Goal: Obtain resource: Obtain resource

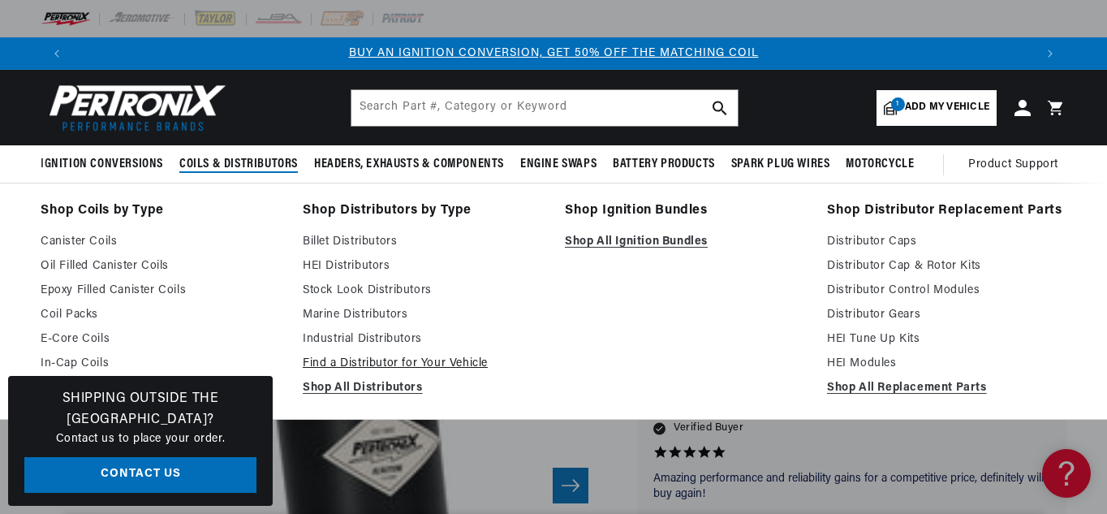
click at [389, 363] on link "Find a Distributor for Your Vehicle" at bounding box center [422, 363] width 239 height 19
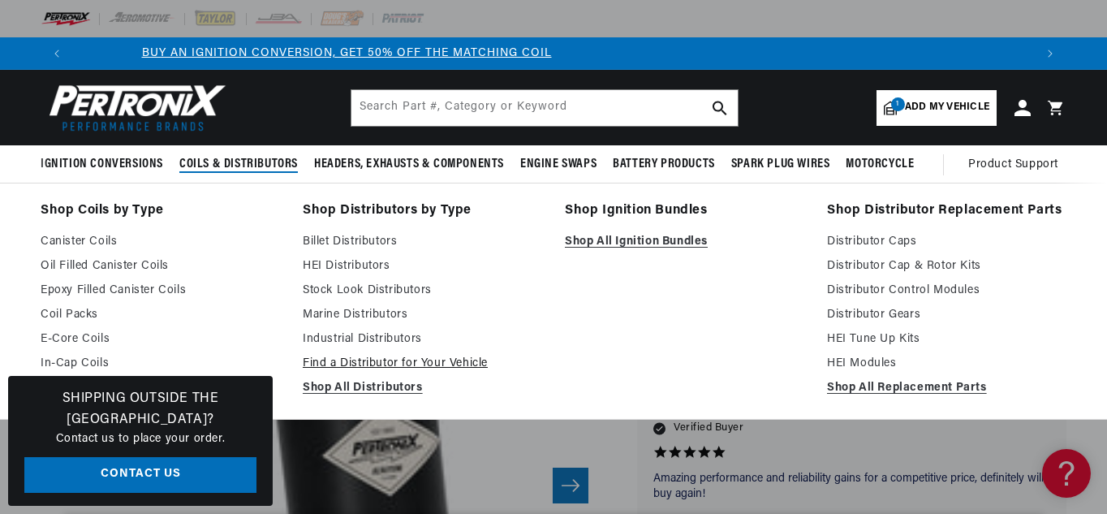
scroll to position [0, 701]
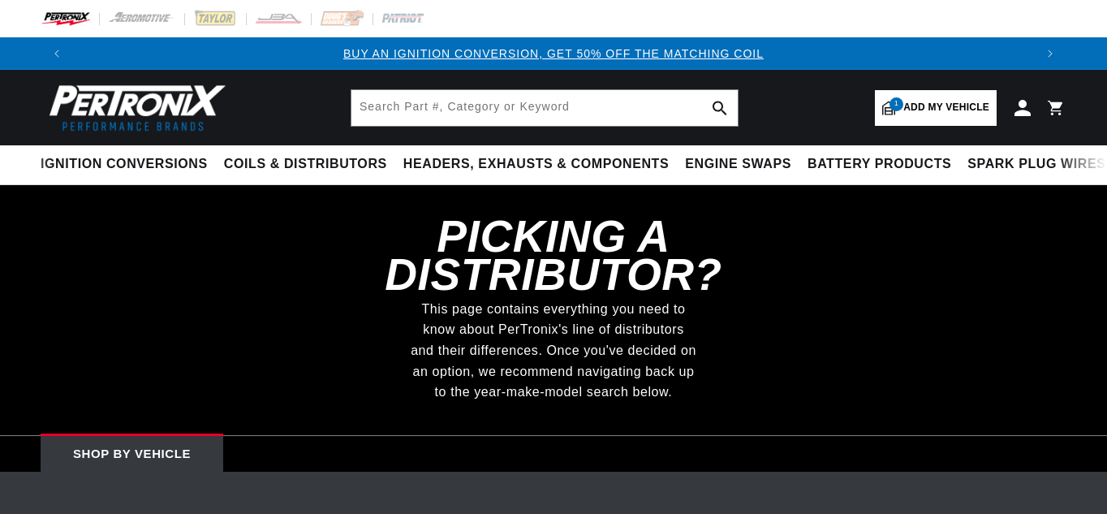
select select "1966"
select select "Ford"
select select "Galaxie-500"
select select "352cid-5.8L"
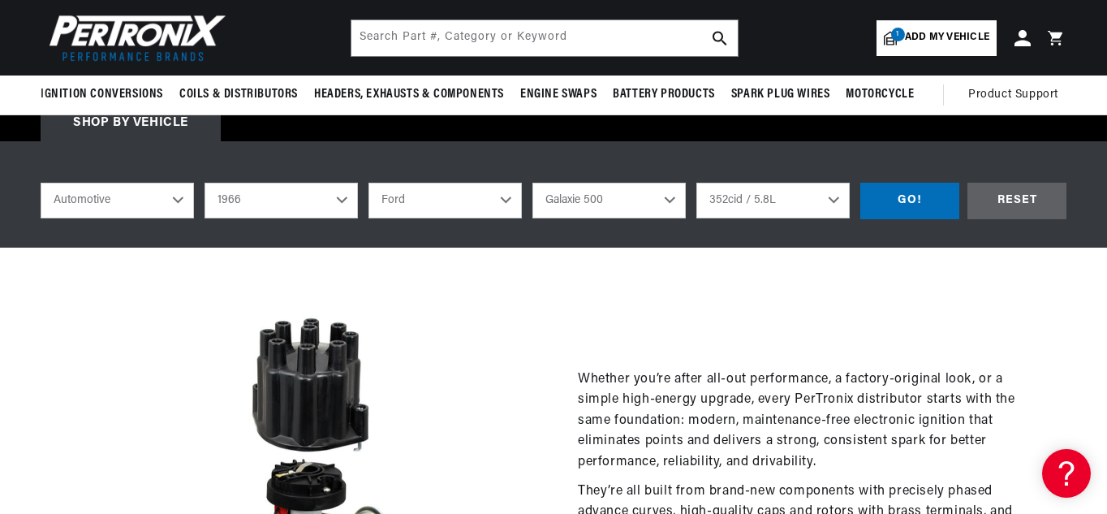
scroll to position [0, 1921]
click at [924, 193] on div "GO!" at bounding box center [909, 201] width 99 height 37
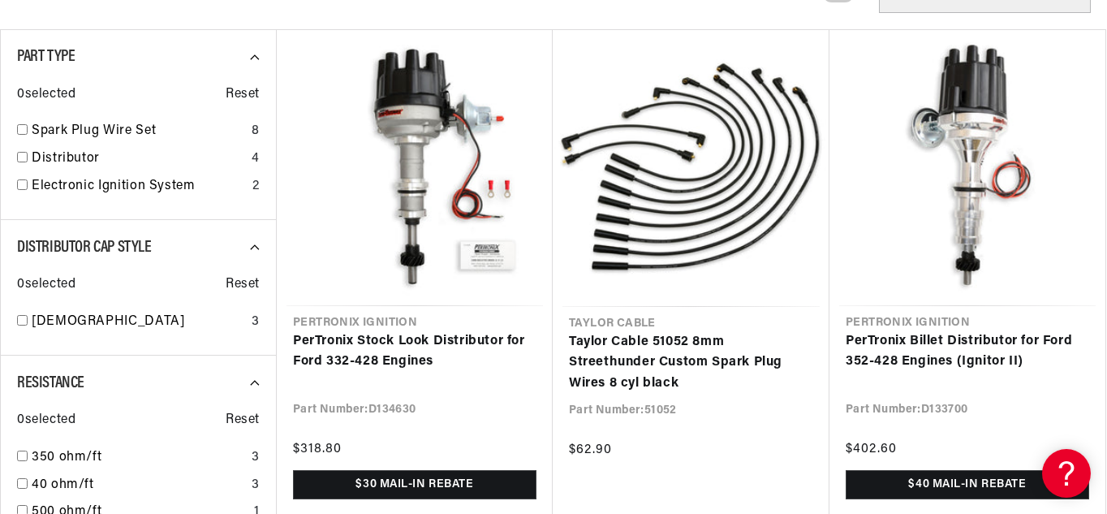
scroll to position [279, 0]
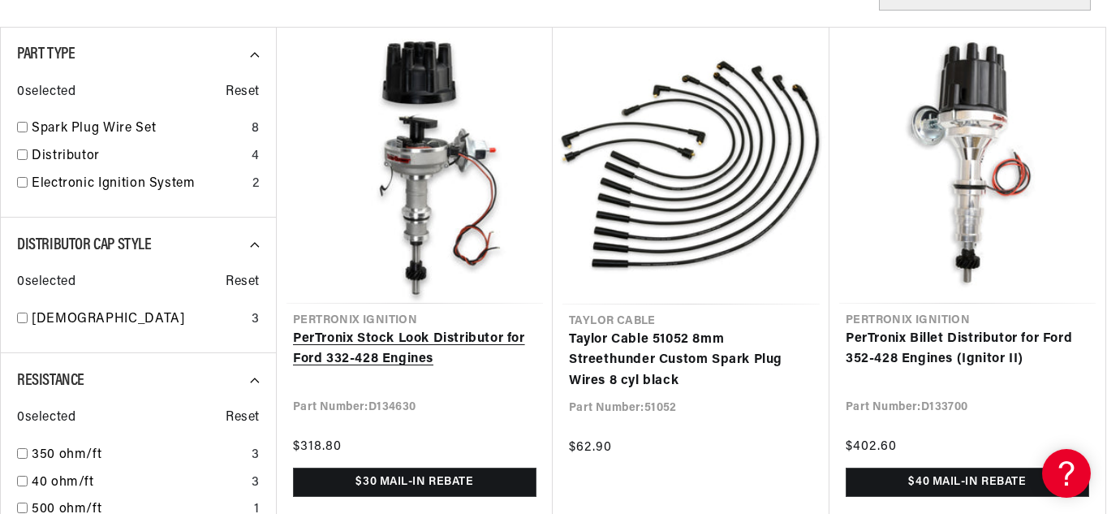
click at [406, 329] on link "PerTronix Stock Look Distributor for Ford 332-428 Engines" at bounding box center [414, 349] width 243 height 41
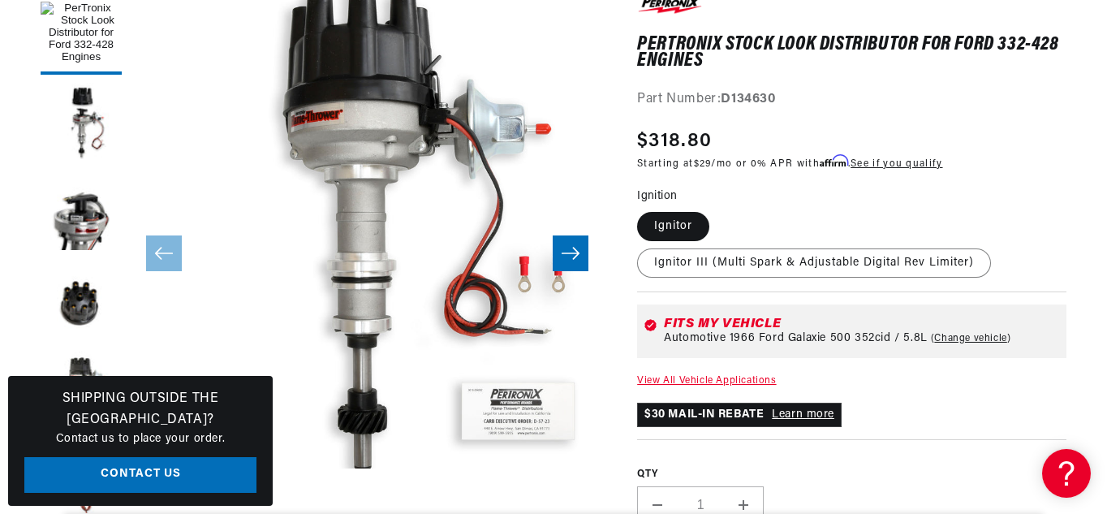
scroll to position [276, 0]
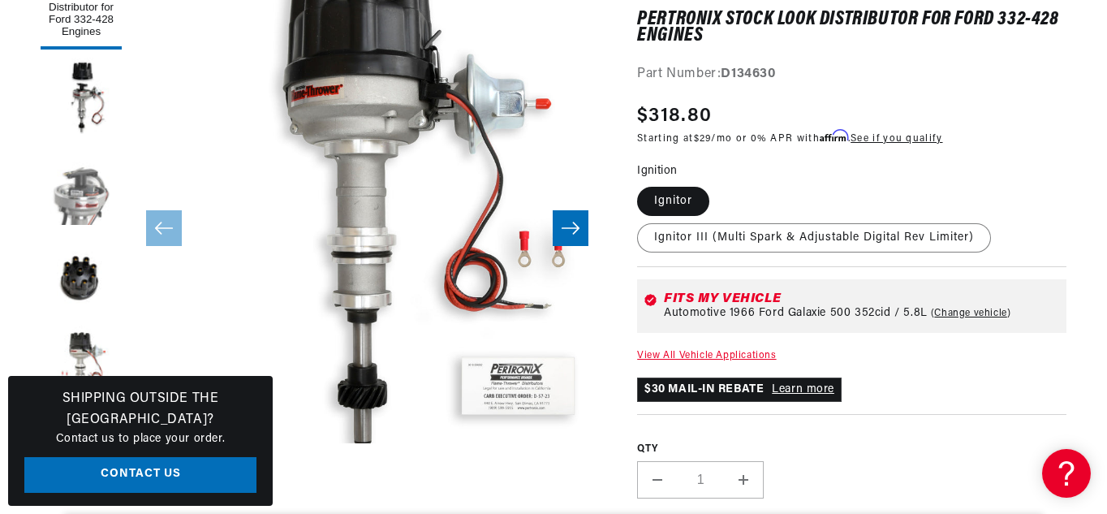
click at [86, 213] on button "Load image 3 in gallery view" at bounding box center [81, 187] width 81 height 81
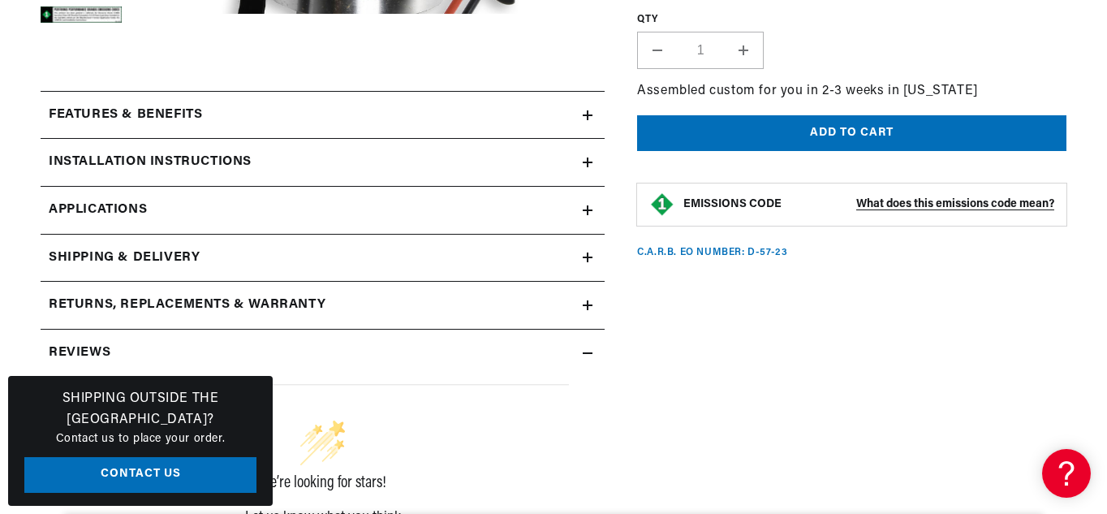
scroll to position [730, 0]
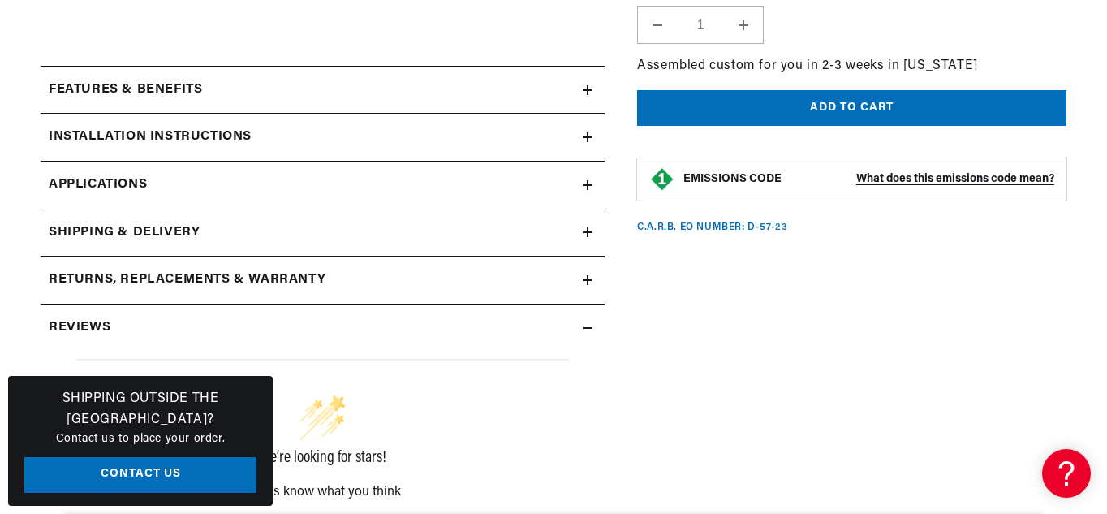
click at [591, 90] on icon at bounding box center [587, 90] width 10 height 10
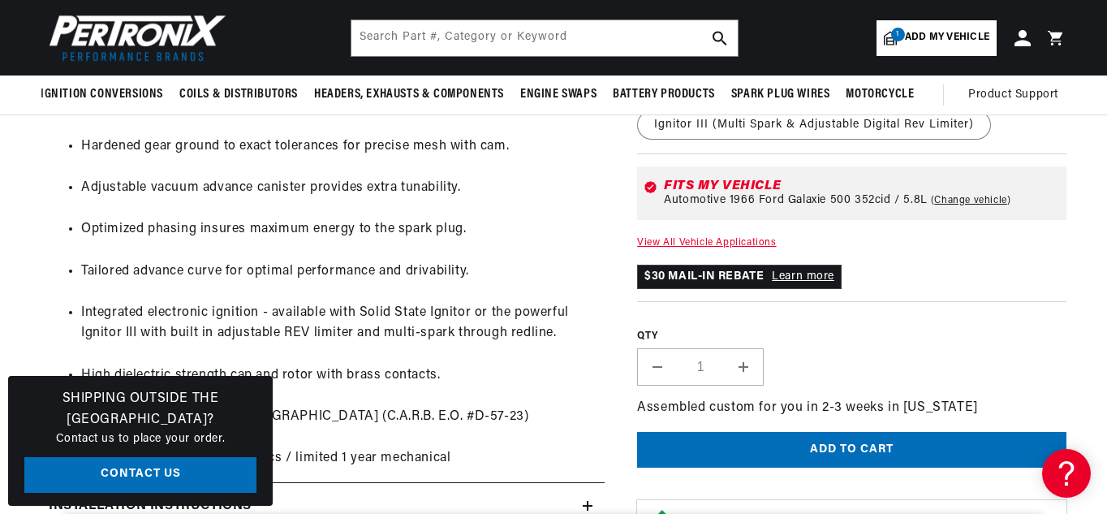
scroll to position [0, 0]
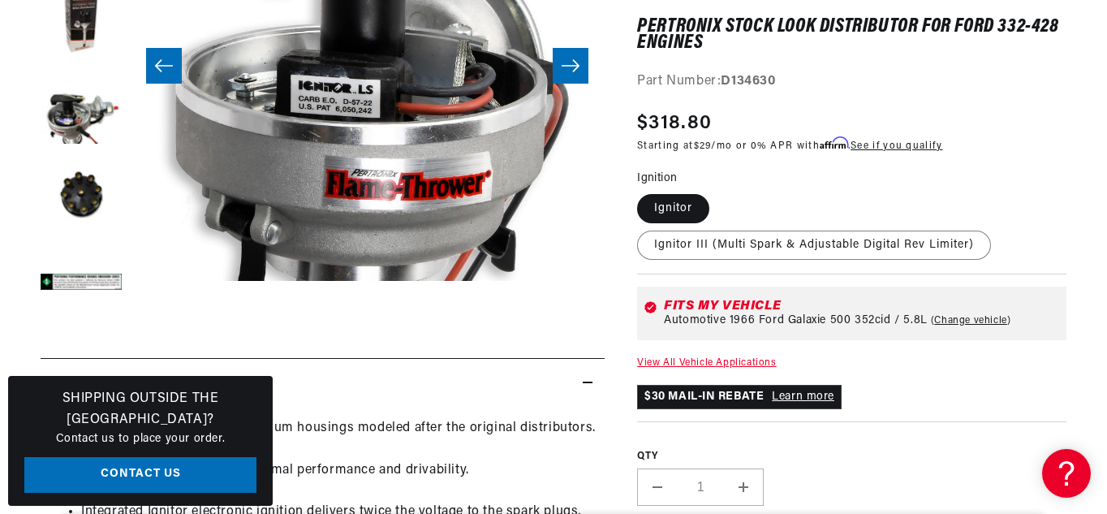
click at [593, 381] on summary "Features & Benefits" at bounding box center [323, 382] width 564 height 47
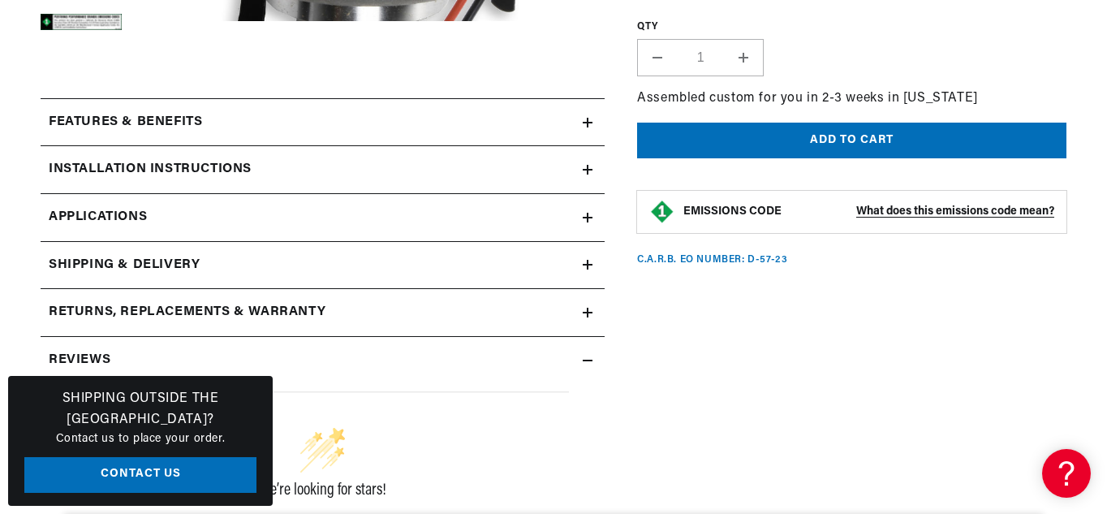
click at [585, 170] on icon at bounding box center [587, 170] width 10 height 0
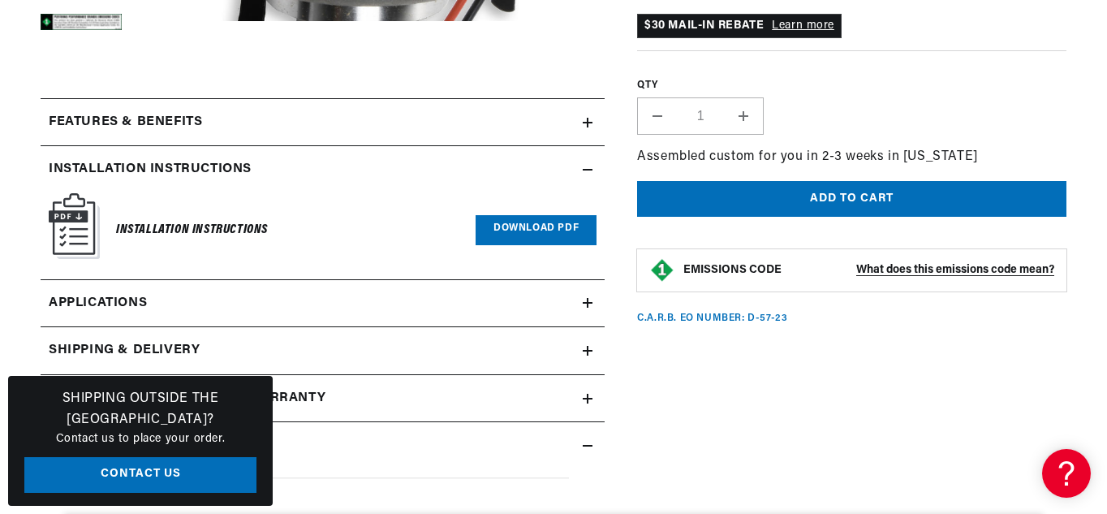
click at [532, 230] on link "Download PDF" at bounding box center [535, 230] width 121 height 30
